Goal: Obtain resource: Download file/media

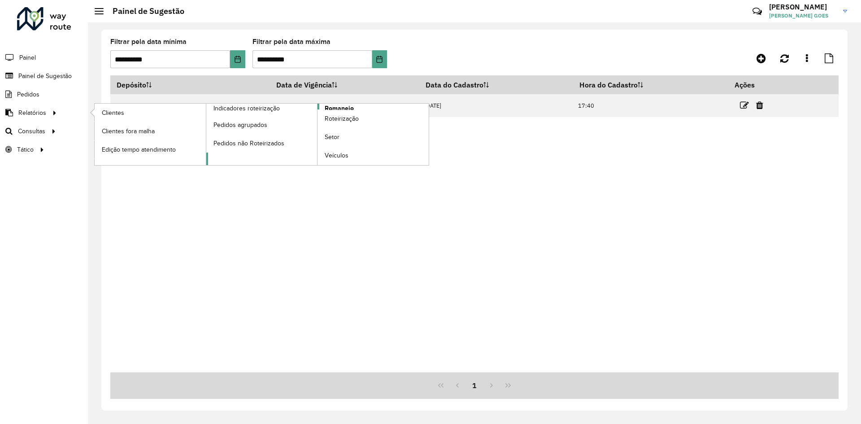
click at [331, 106] on span "Romaneio" at bounding box center [339, 108] width 29 height 9
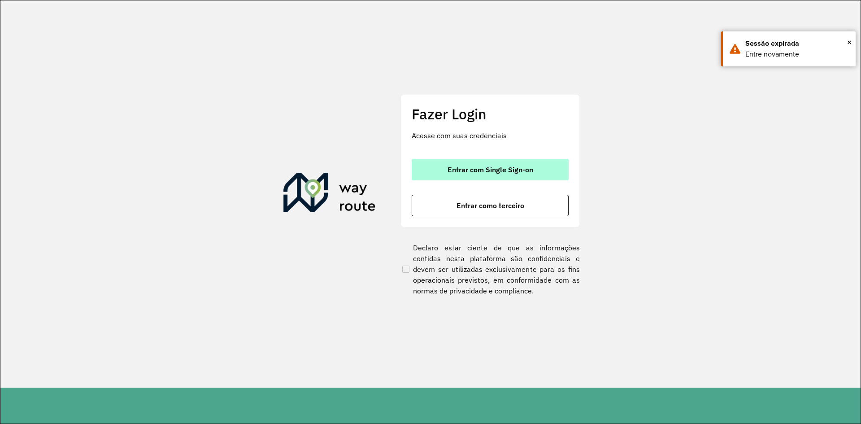
click at [510, 173] on span "Entrar com Single Sign-on" at bounding box center [491, 169] width 86 height 7
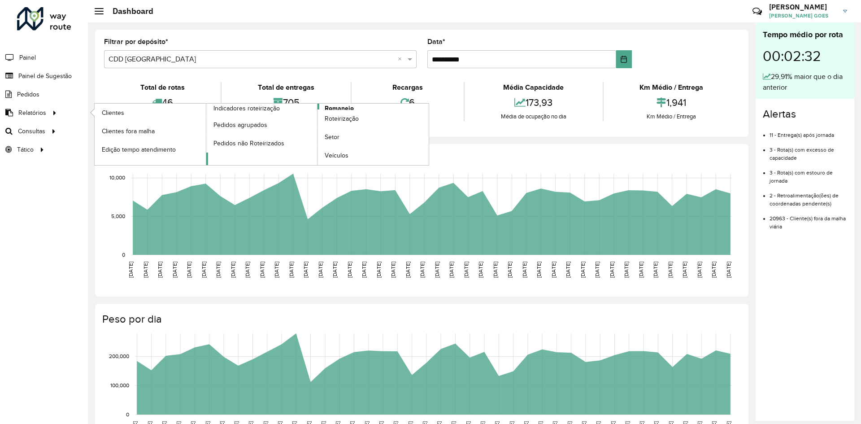
click at [347, 107] on span "Romaneio" at bounding box center [339, 108] width 29 height 9
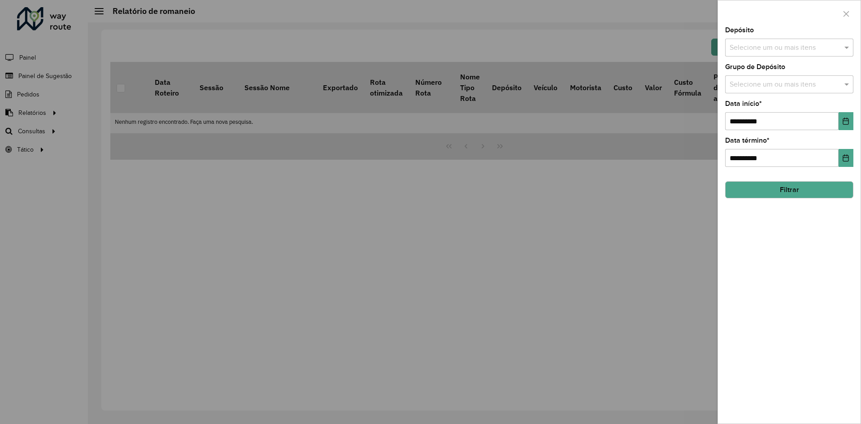
click at [793, 50] on input "text" at bounding box center [785, 48] width 115 height 11
click at [755, 107] on div "CDD [GEOGRAPHIC_DATA]" at bounding box center [789, 107] width 127 height 15
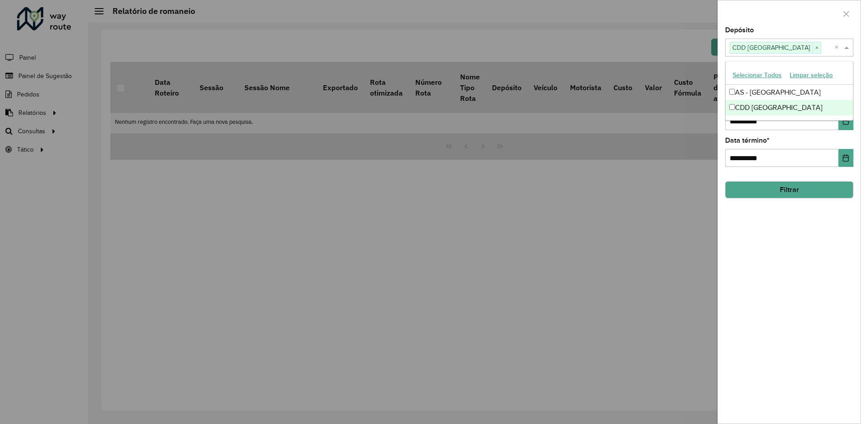
click at [819, 238] on div "**********" at bounding box center [789, 225] width 143 height 397
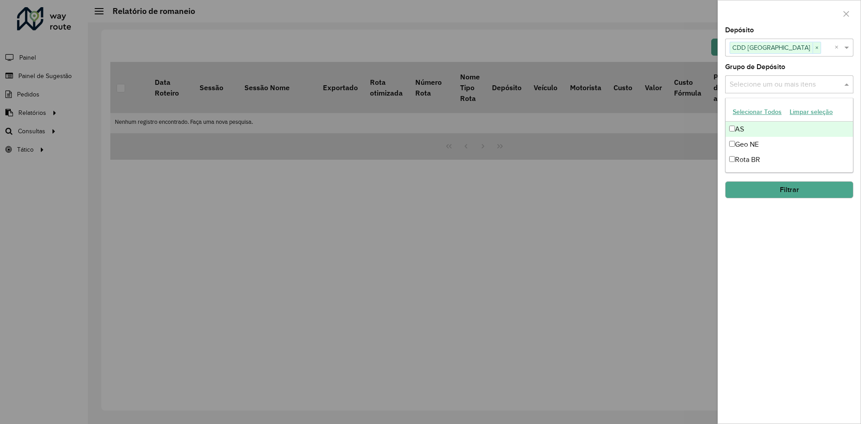
click at [807, 82] on input "text" at bounding box center [785, 84] width 115 height 11
click at [737, 159] on div "Rota BR" at bounding box center [789, 159] width 127 height 15
click at [820, 256] on div "**********" at bounding box center [789, 225] width 143 height 397
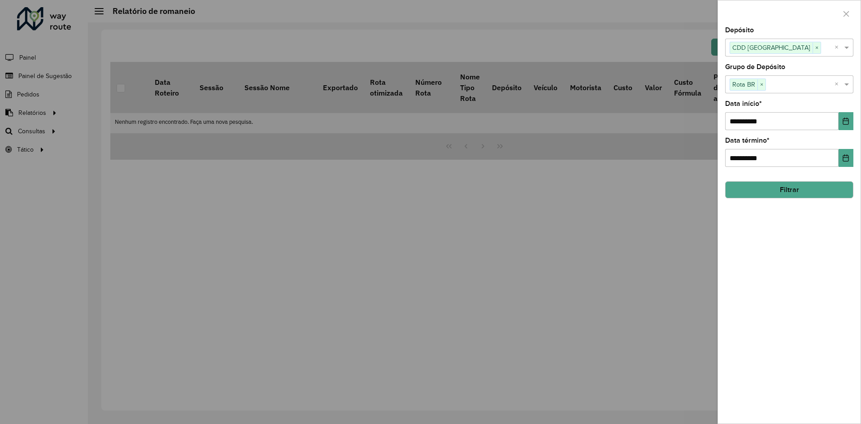
click at [801, 185] on button "Filtrar" at bounding box center [789, 189] width 128 height 17
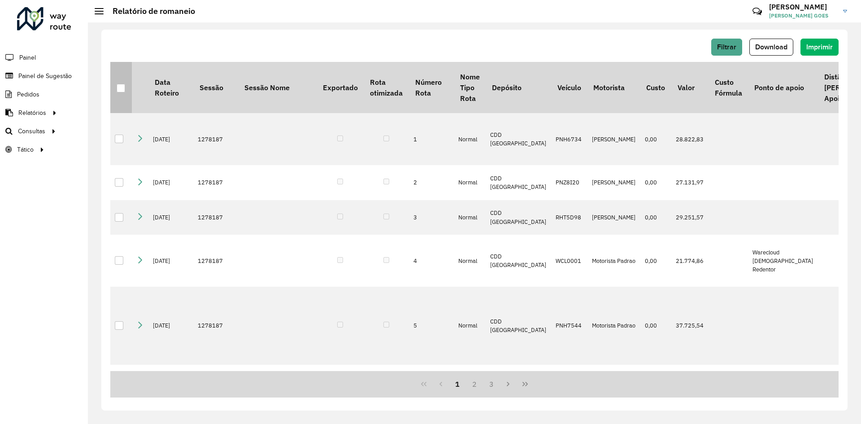
click at [122, 89] on div at bounding box center [121, 88] width 9 height 9
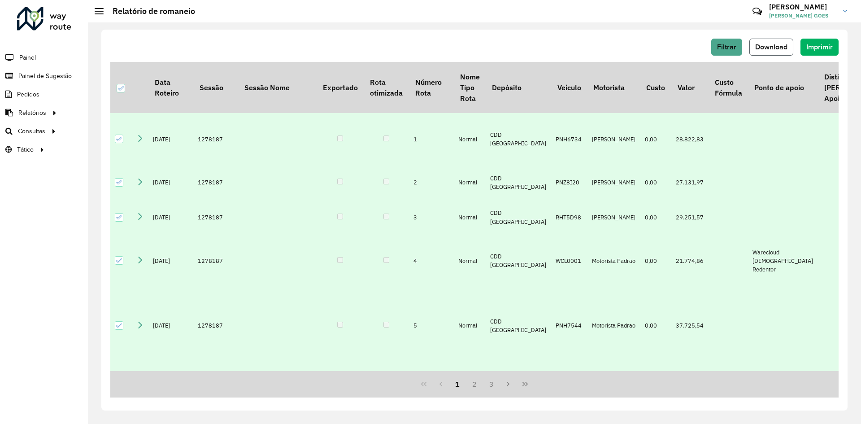
click at [772, 47] on span "Download" at bounding box center [771, 47] width 32 height 8
click at [120, 85] on div at bounding box center [121, 88] width 9 height 9
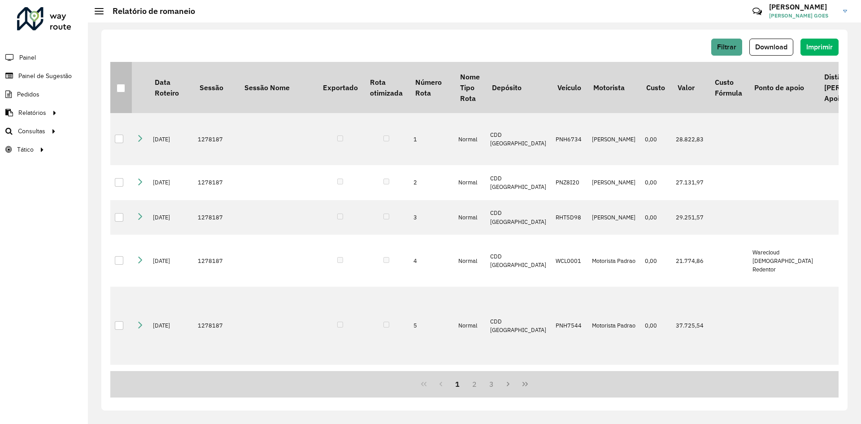
click at [122, 86] on div at bounding box center [121, 88] width 9 height 9
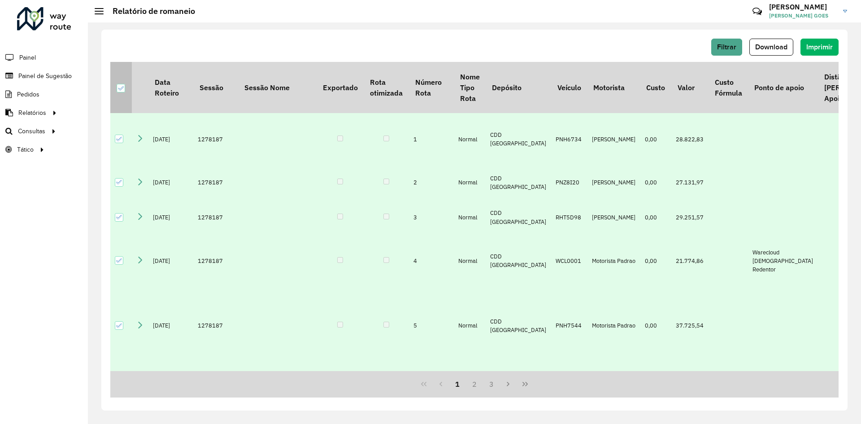
click at [122, 86] on icon at bounding box center [121, 88] width 6 height 6
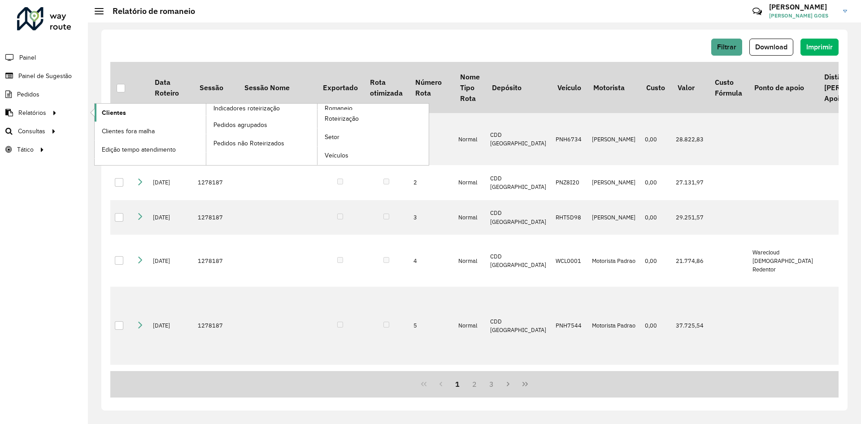
click at [125, 117] on link "Clientes" at bounding box center [150, 113] width 111 height 18
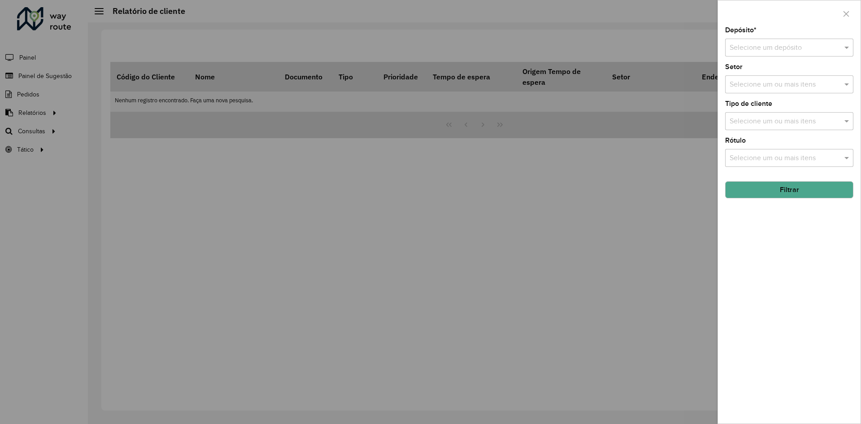
click at [768, 50] on input "text" at bounding box center [780, 48] width 101 height 11
click at [772, 92] on span "CDD [GEOGRAPHIC_DATA]" at bounding box center [772, 89] width 87 height 8
click at [779, 86] on input "text" at bounding box center [785, 84] width 115 height 11
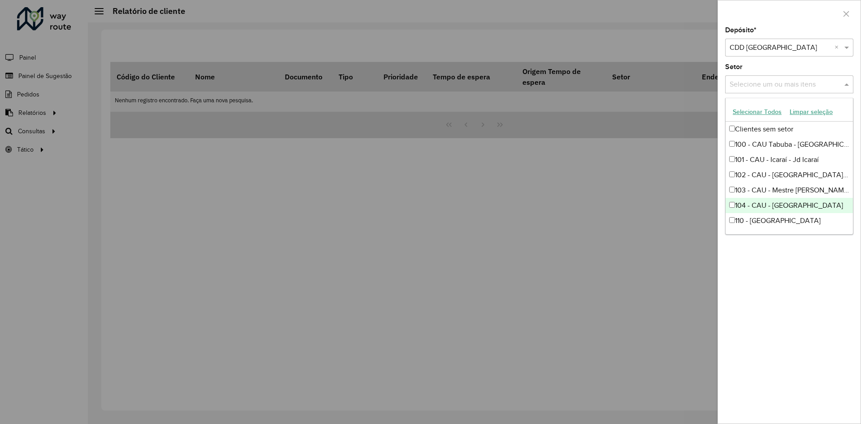
click at [797, 347] on div "Depósito * Selecione um depósito × CDD Fortaleza × Setor Selecione um ou mais i…" at bounding box center [789, 225] width 143 height 397
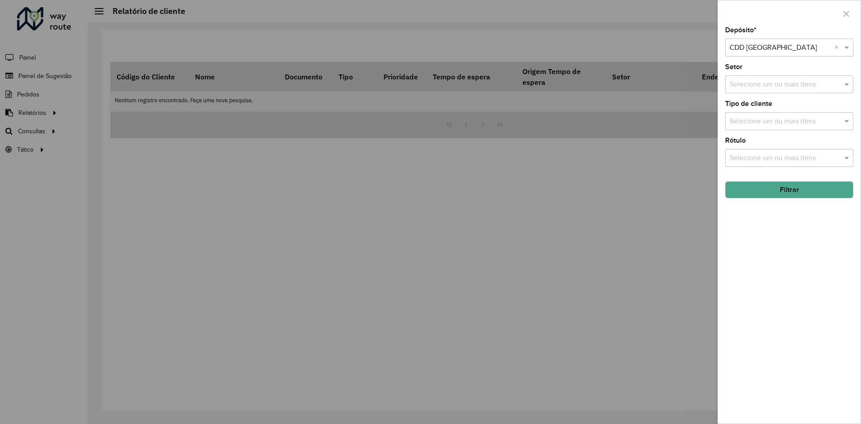
click at [790, 125] on input "text" at bounding box center [785, 121] width 115 height 11
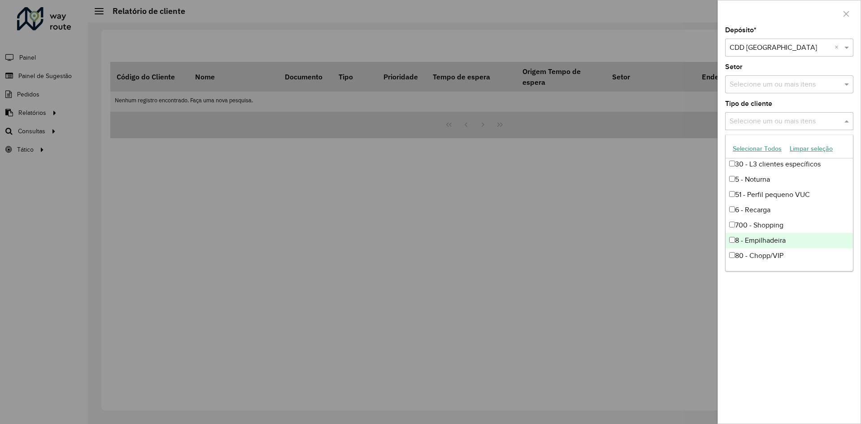
scroll to position [60, 0]
click at [828, 313] on div "Depósito * Selecione um depósito × CDD Fortaleza × Setor Selecione um ou mais i…" at bounding box center [789, 225] width 143 height 397
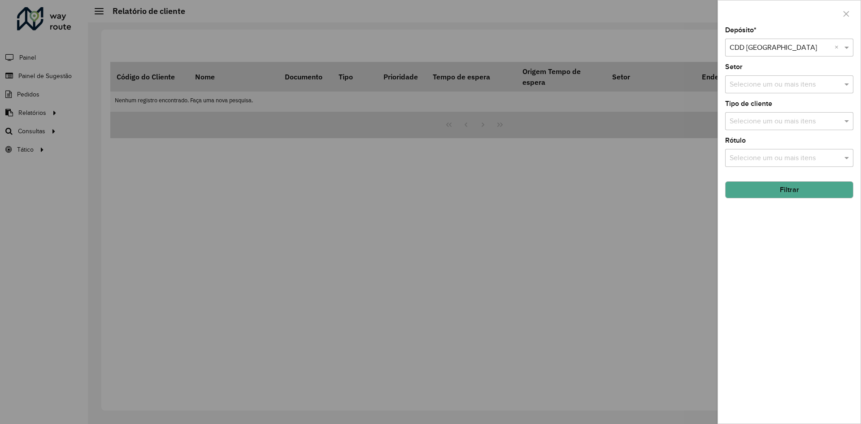
click at [789, 161] on input "text" at bounding box center [785, 158] width 115 height 11
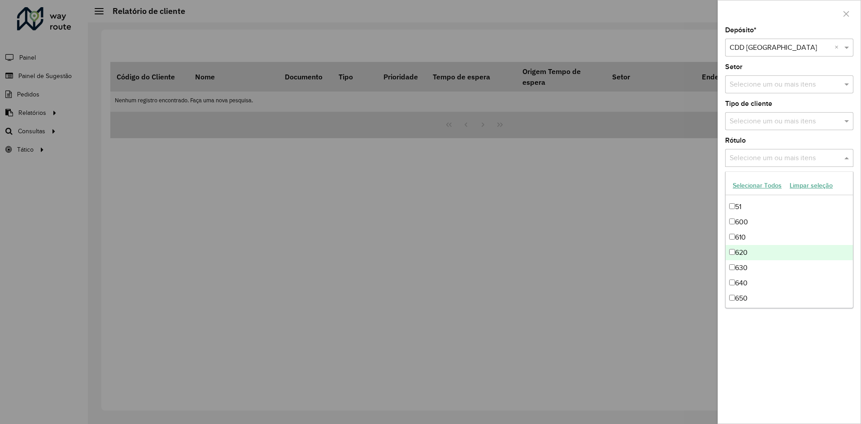
scroll to position [538, 0]
click at [824, 371] on div "Depósito * Selecione um depósito × CDD Fortaleza × Setor Selecione um ou mais i…" at bounding box center [789, 225] width 143 height 397
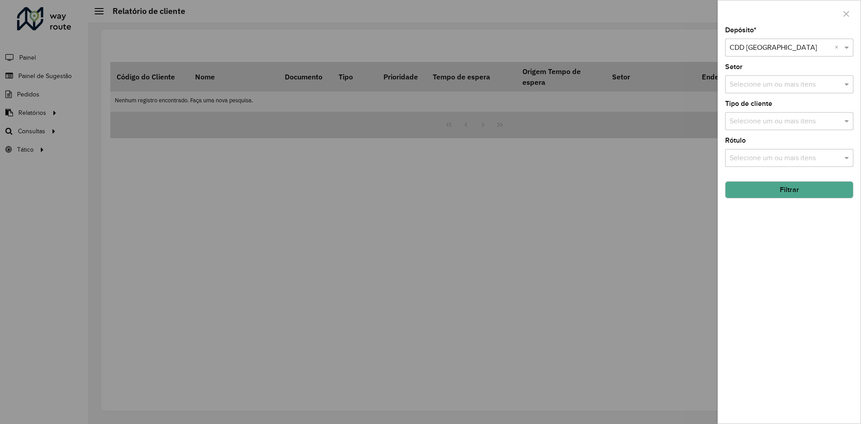
click at [791, 192] on button "Filtrar" at bounding box center [789, 189] width 128 height 17
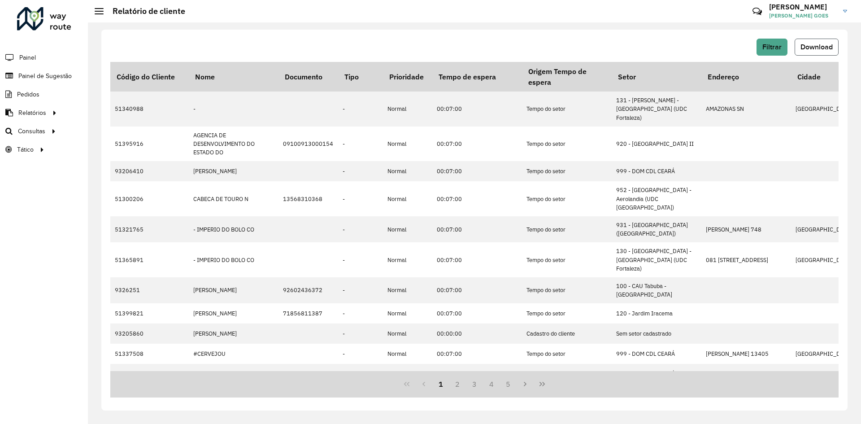
click at [818, 42] on button "Download" at bounding box center [817, 47] width 44 height 17
